Goal: Check status: Check status

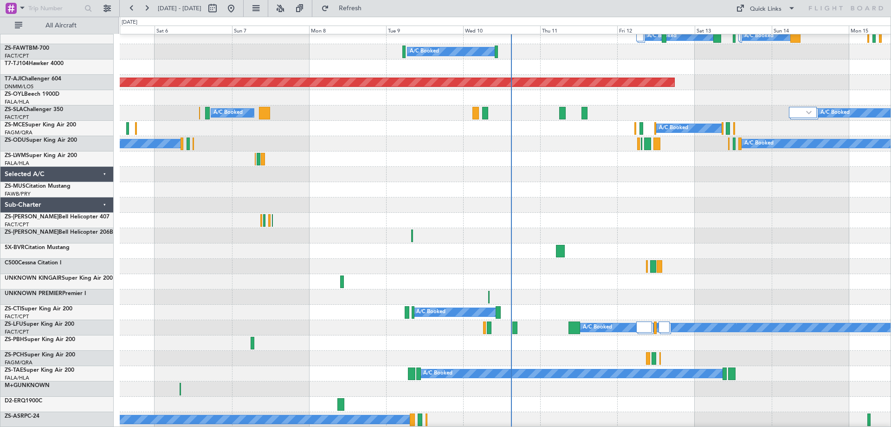
click at [183, 299] on div at bounding box center [505, 296] width 771 height 15
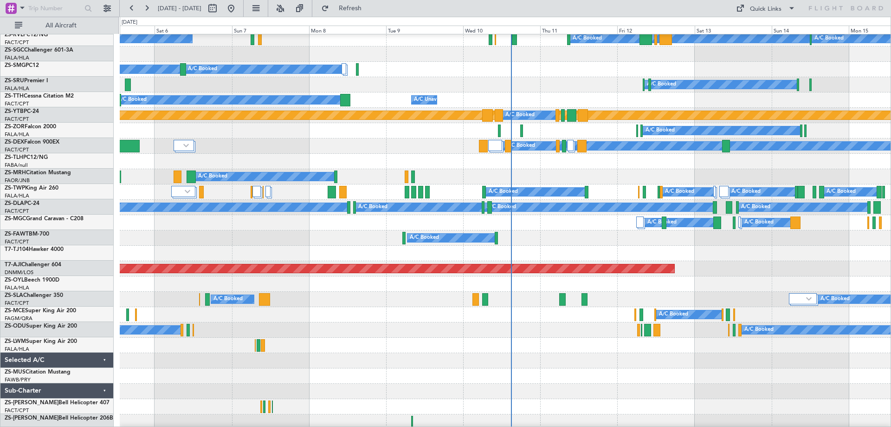
scroll to position [325, 0]
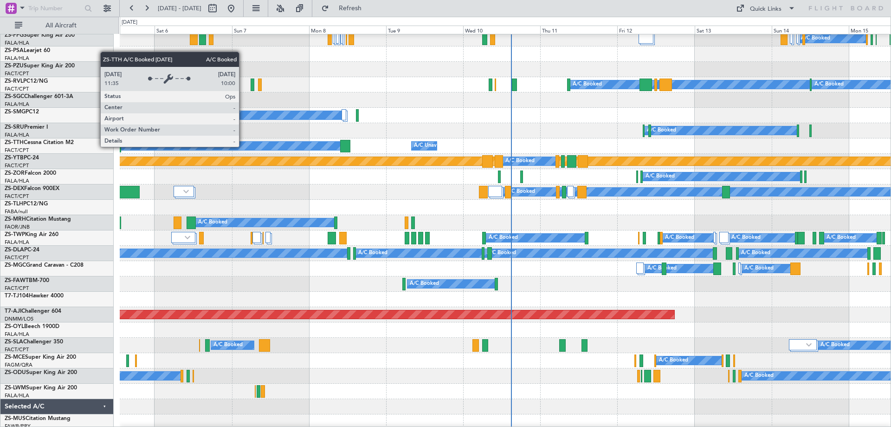
click at [243, 146] on div "A/C Booked" at bounding box center [228, 146] width 226 height 8
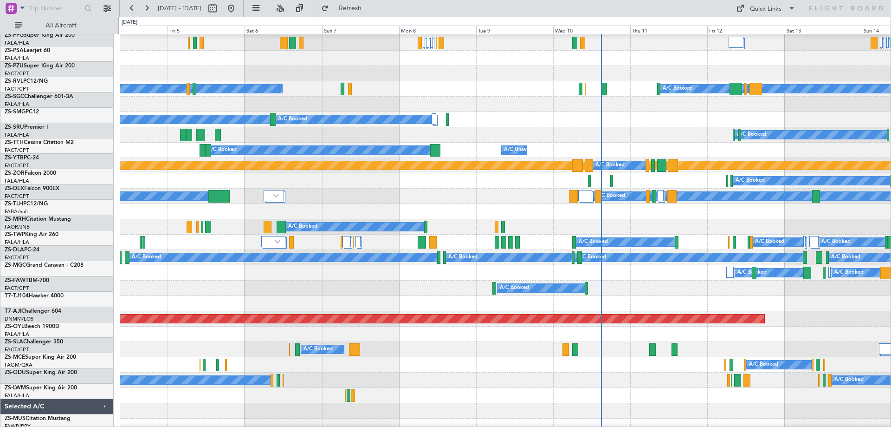
click at [274, 180] on div "A/C Booked" at bounding box center [505, 180] width 771 height 15
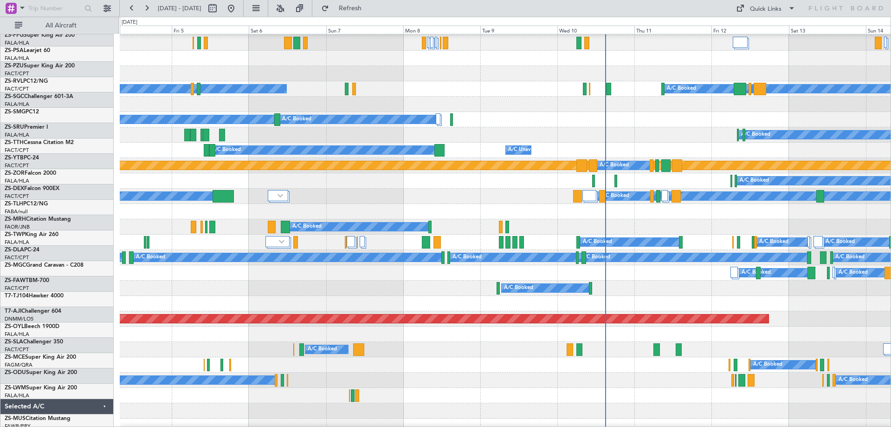
scroll to position [321, 0]
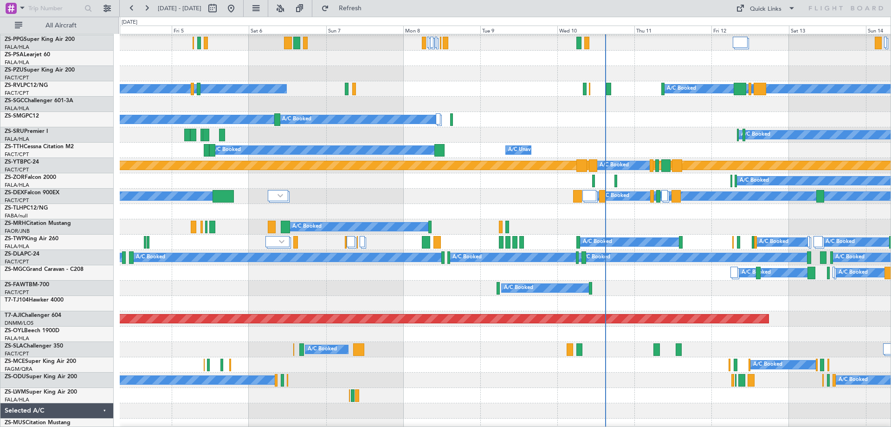
click at [579, 151] on div "A/C Unavailable A/C Booked No Crew" at bounding box center [505, 150] width 771 height 15
click at [218, 285] on div "A/C Booked" at bounding box center [505, 287] width 771 height 15
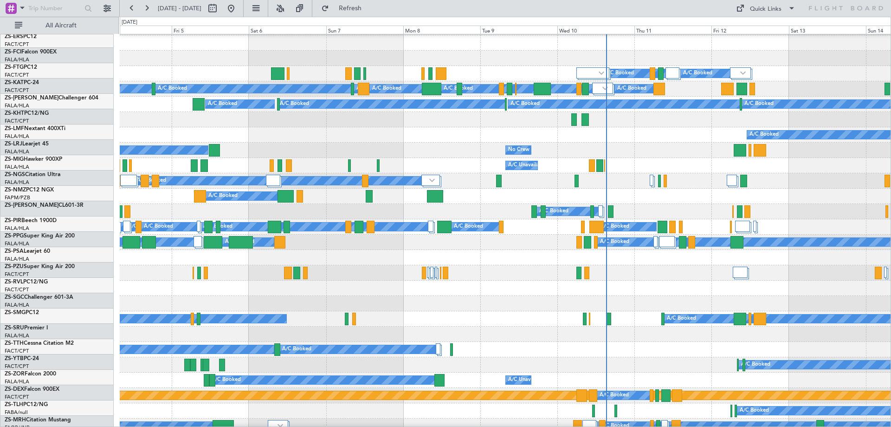
scroll to position [89, 0]
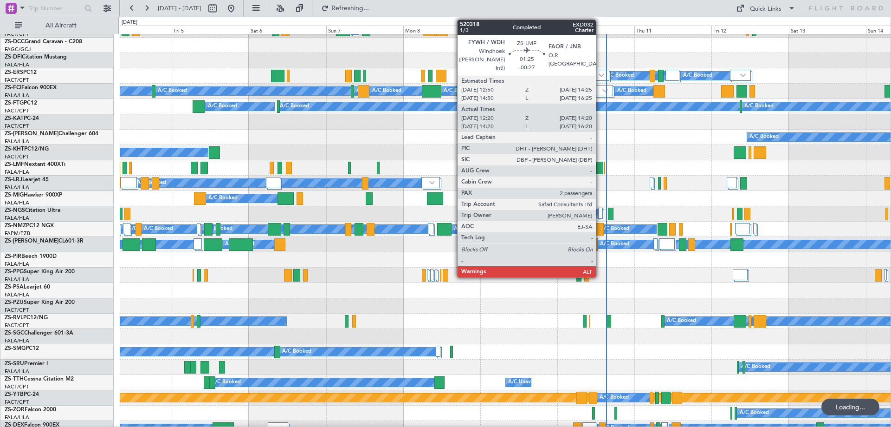
click at [600, 169] on div at bounding box center [600, 168] width 6 height 13
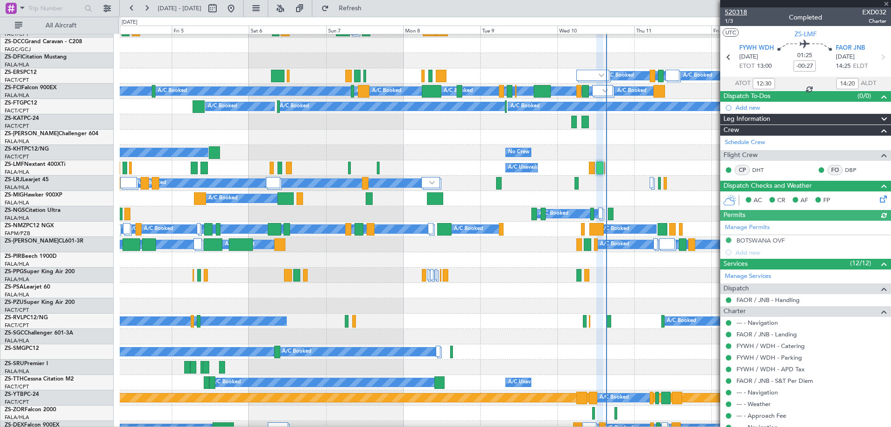
click at [738, 13] on span "520318" at bounding box center [736, 12] width 22 height 10
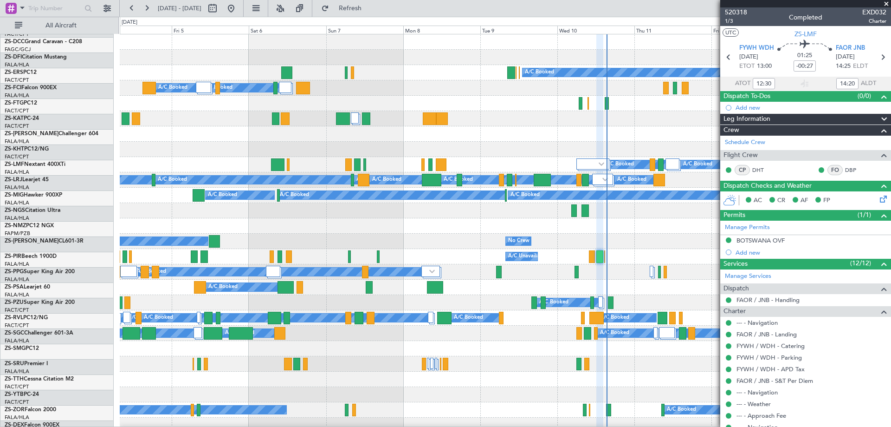
scroll to position [0, 0]
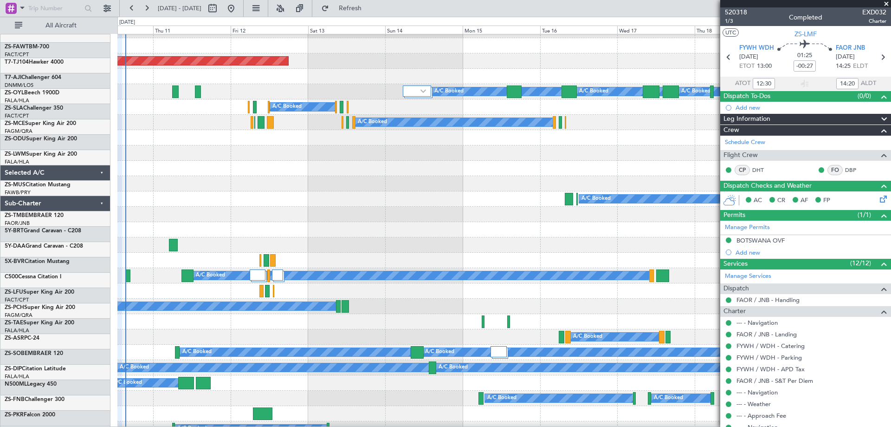
scroll to position [651, 0]
